Goal: Transaction & Acquisition: Purchase product/service

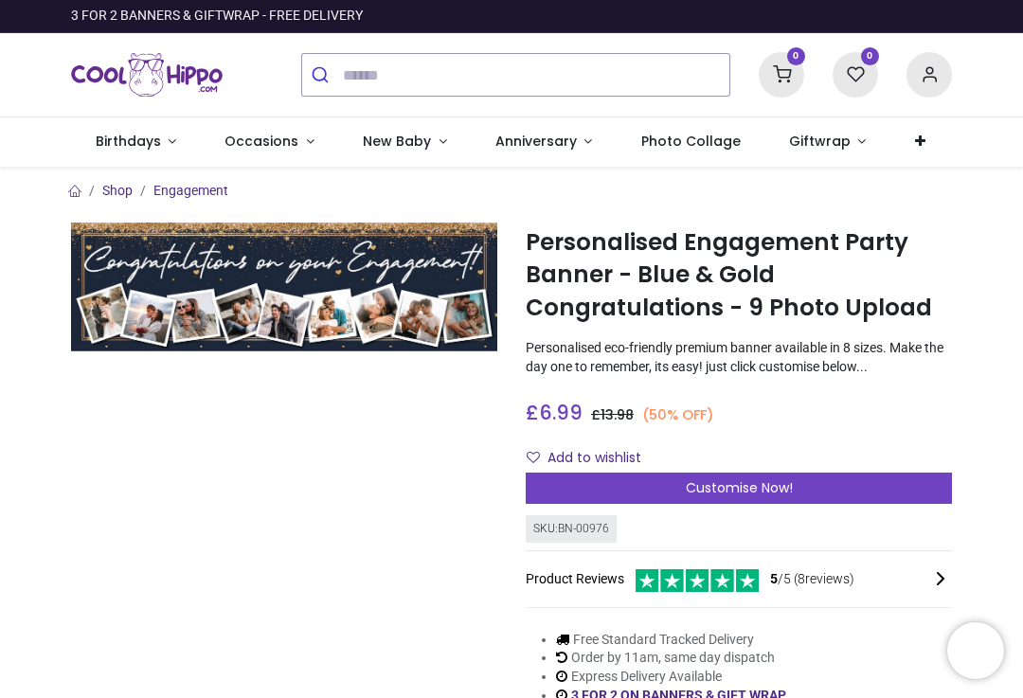
click at [744, 490] on span "Customise Now!" at bounding box center [739, 487] width 107 height 19
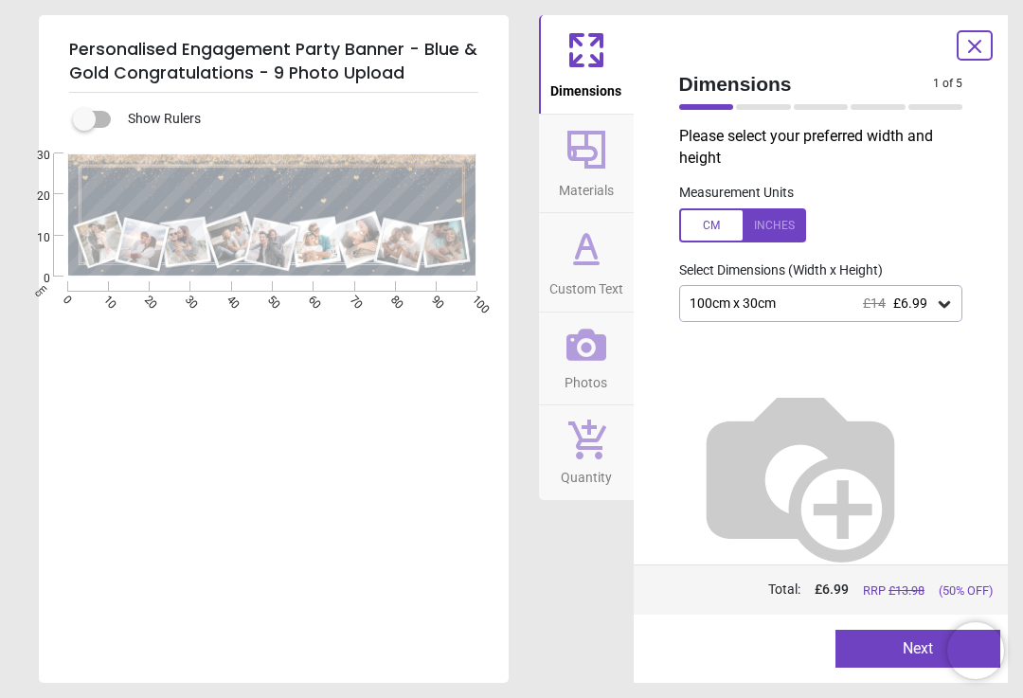
click at [772, 224] on div at bounding box center [742, 225] width 127 height 34
click at [773, 302] on div "39.4" x 11.8" (3ft 3" x 1ft) £14 £6.99" at bounding box center [812, 303] width 248 height 16
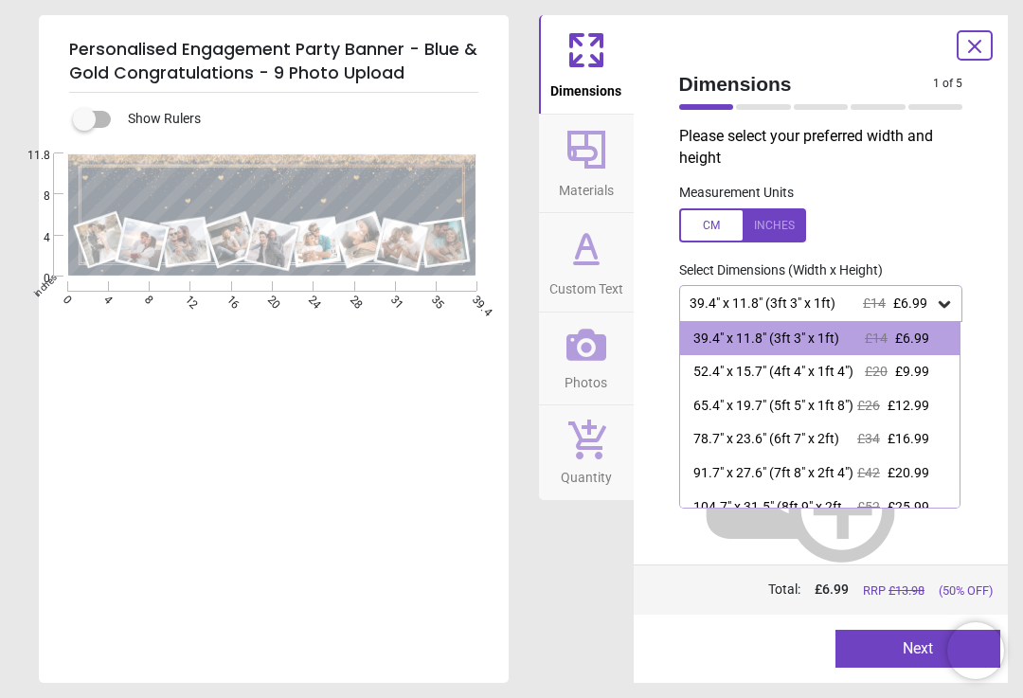
click at [930, 221] on label at bounding box center [821, 225] width 284 height 34
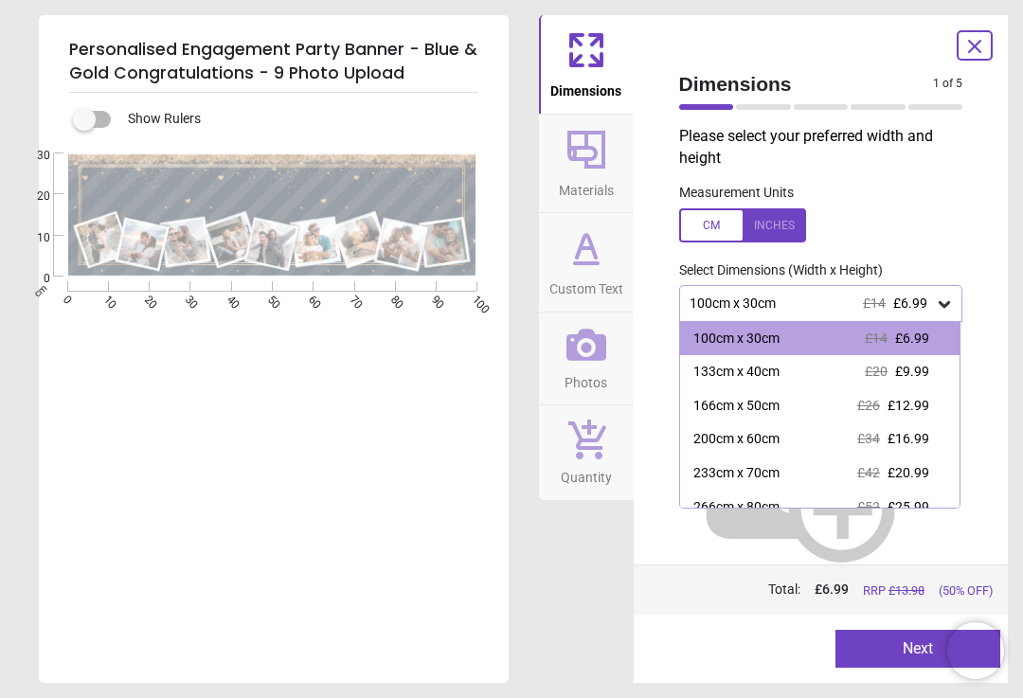
click at [959, 224] on label at bounding box center [821, 225] width 284 height 34
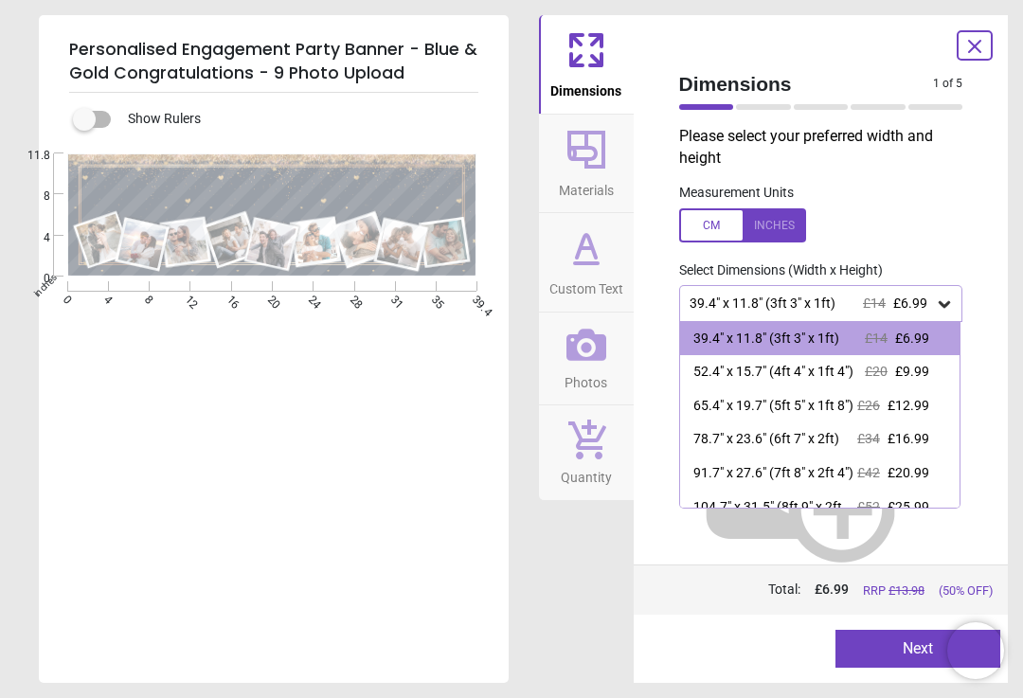
click at [914, 656] on button "Next" at bounding box center [917, 649] width 165 height 38
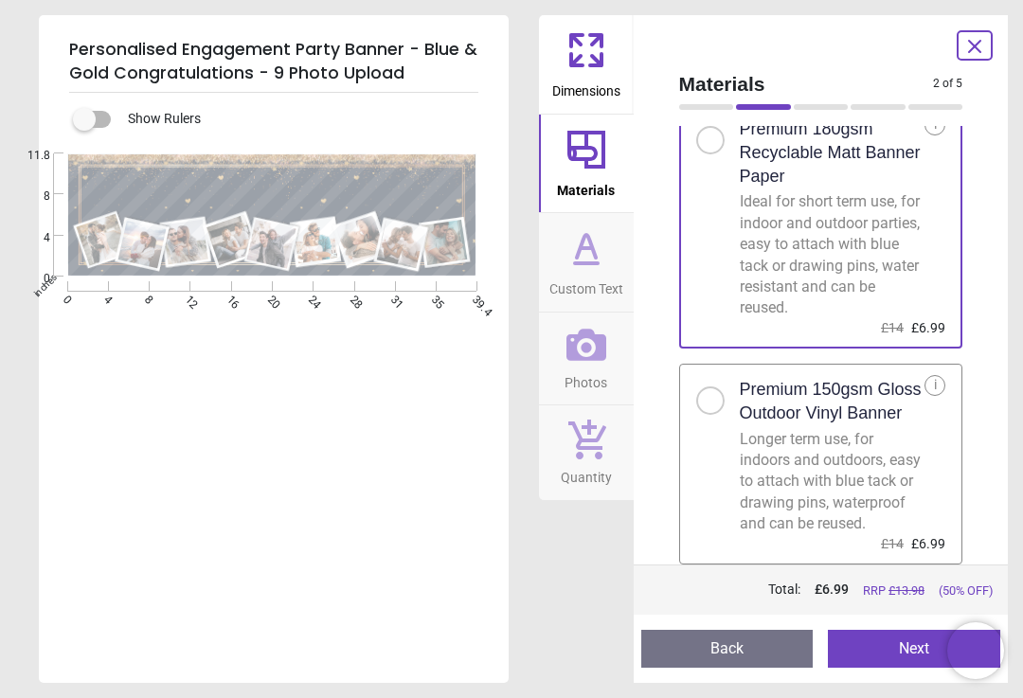
scroll to position [73, 0]
click at [891, 271] on div "Ideal for short term use, for indoor and outdoor parties, easy to attach with b…" at bounding box center [833, 254] width 186 height 127
click at [888, 653] on button "Next" at bounding box center [914, 649] width 172 height 38
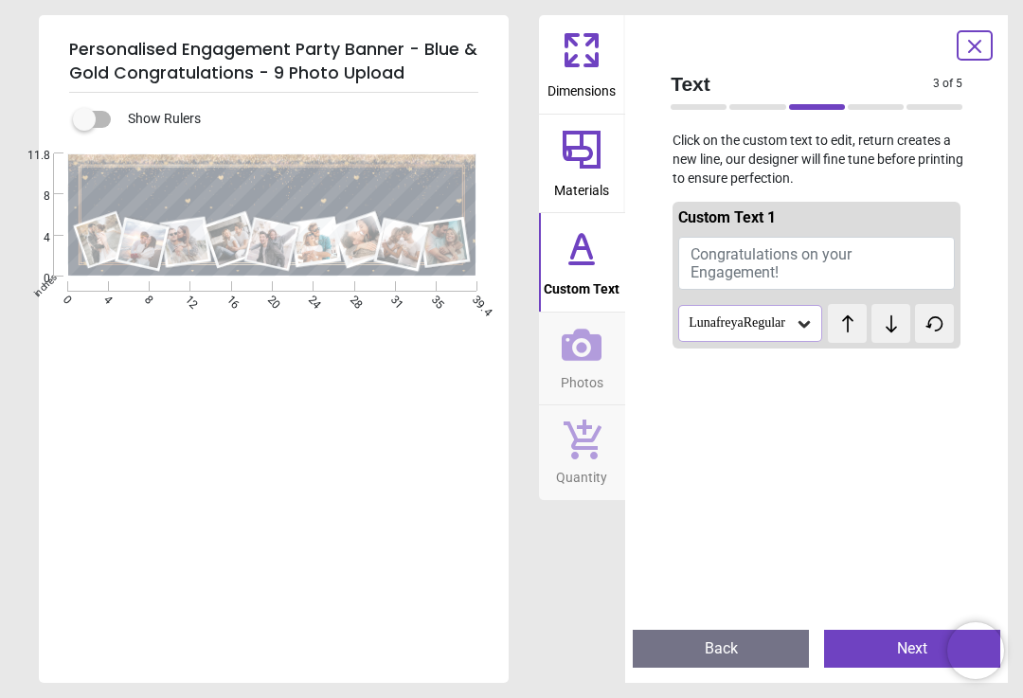
scroll to position [0, 0]
